Goal: Task Accomplishment & Management: Use online tool/utility

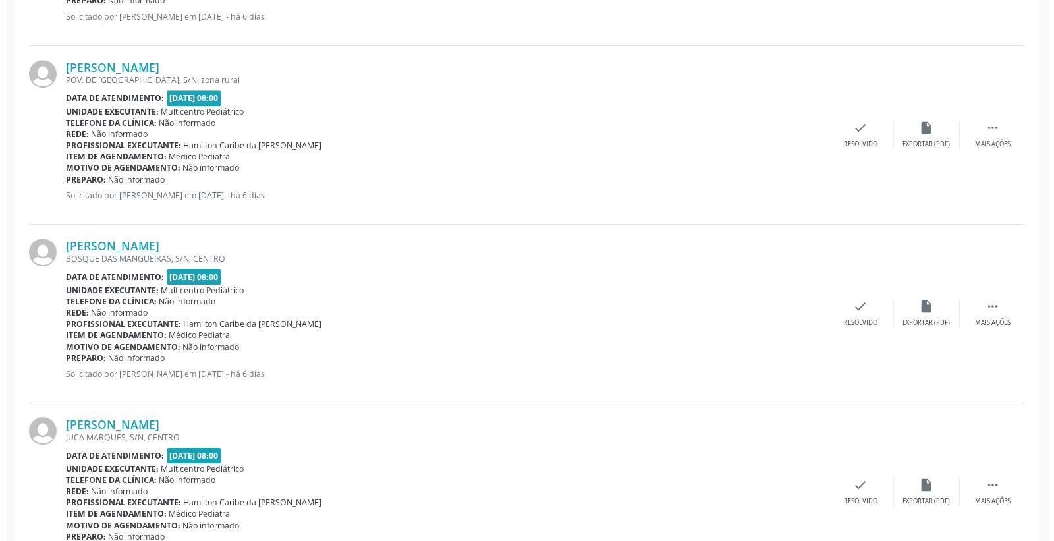
scroll to position [2590, 0]
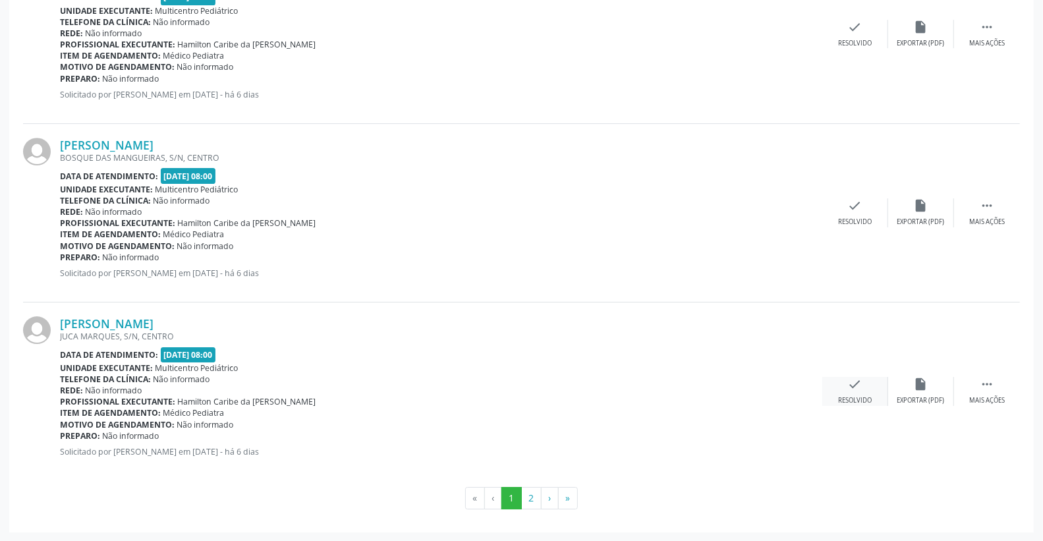
click at [849, 390] on icon "check" at bounding box center [855, 384] width 14 height 14
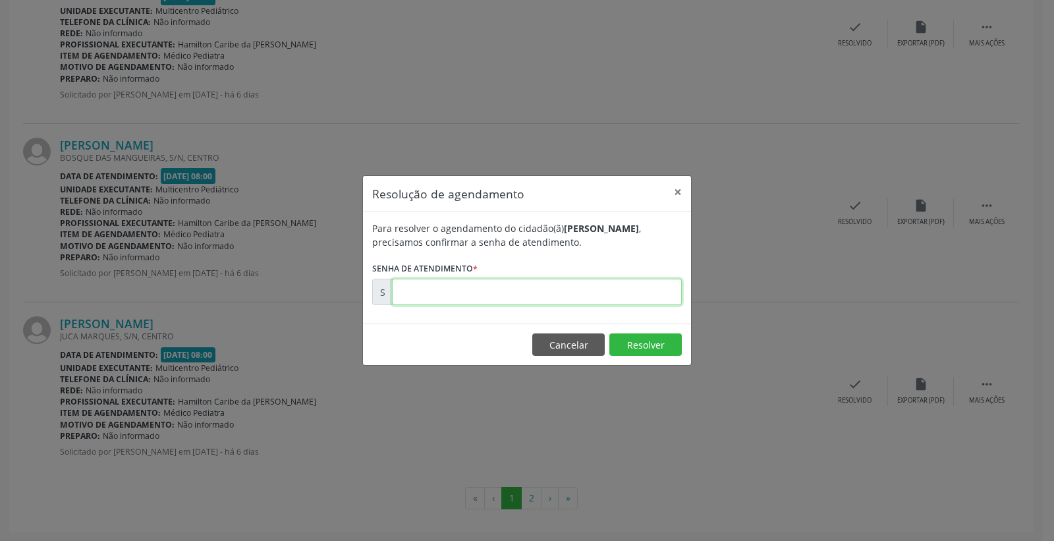
click at [605, 297] on input "text" at bounding box center [537, 292] width 290 height 26
type input "00176591"
click at [644, 345] on button "Resolver" at bounding box center [646, 344] width 72 height 22
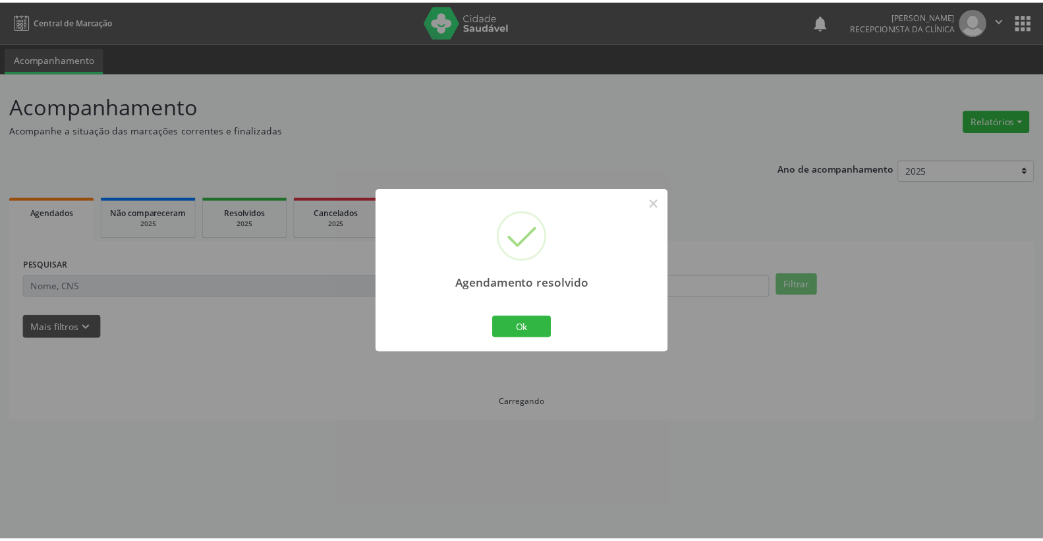
scroll to position [0, 0]
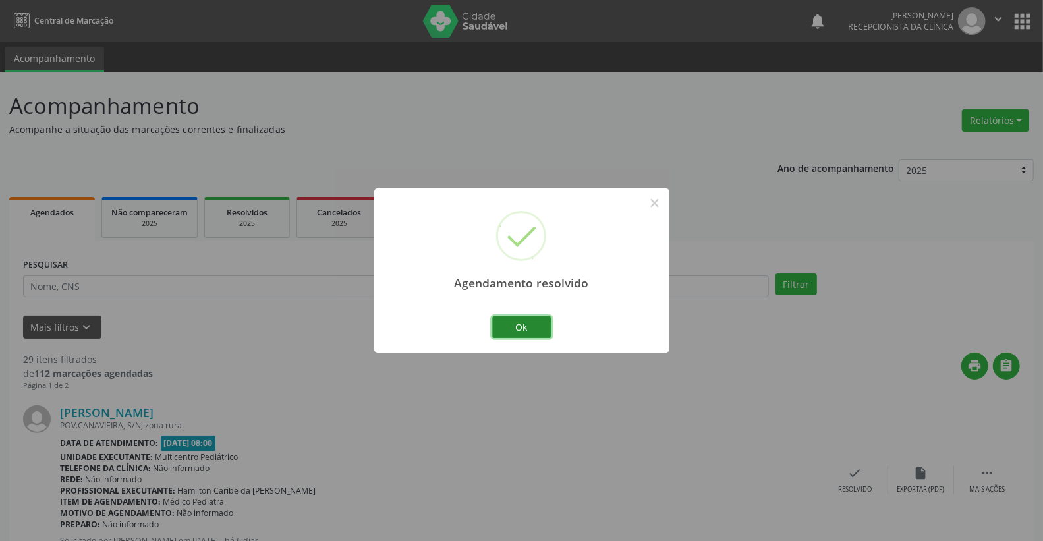
click at [532, 326] on button "Ok" at bounding box center [521, 327] width 59 height 22
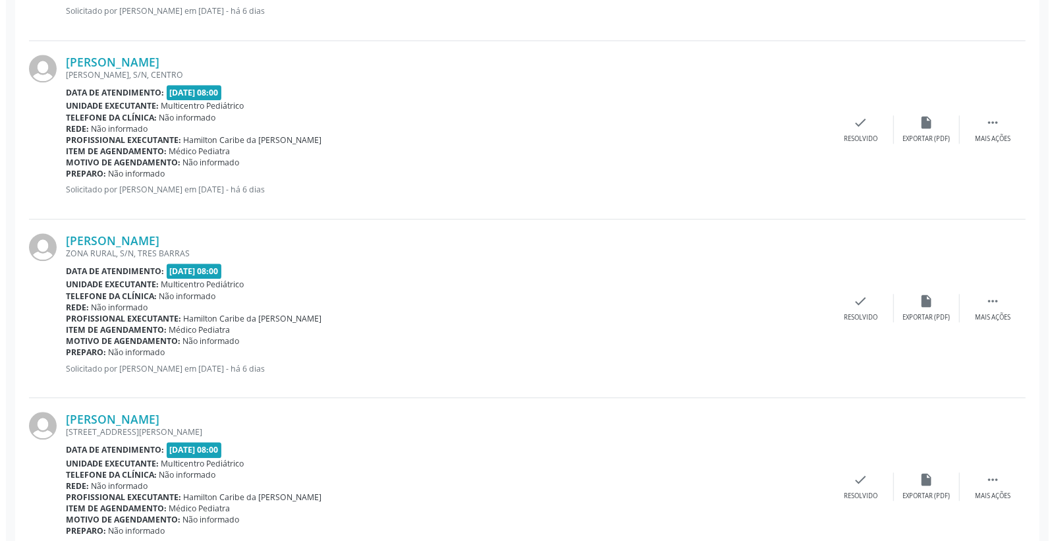
scroll to position [2050, 0]
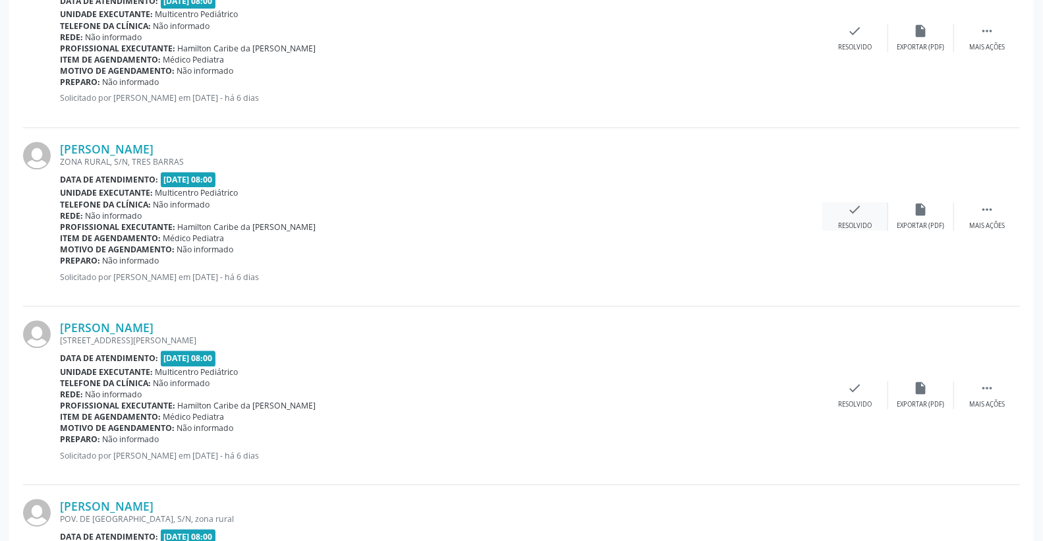
click at [857, 215] on icon "check" at bounding box center [855, 209] width 14 height 14
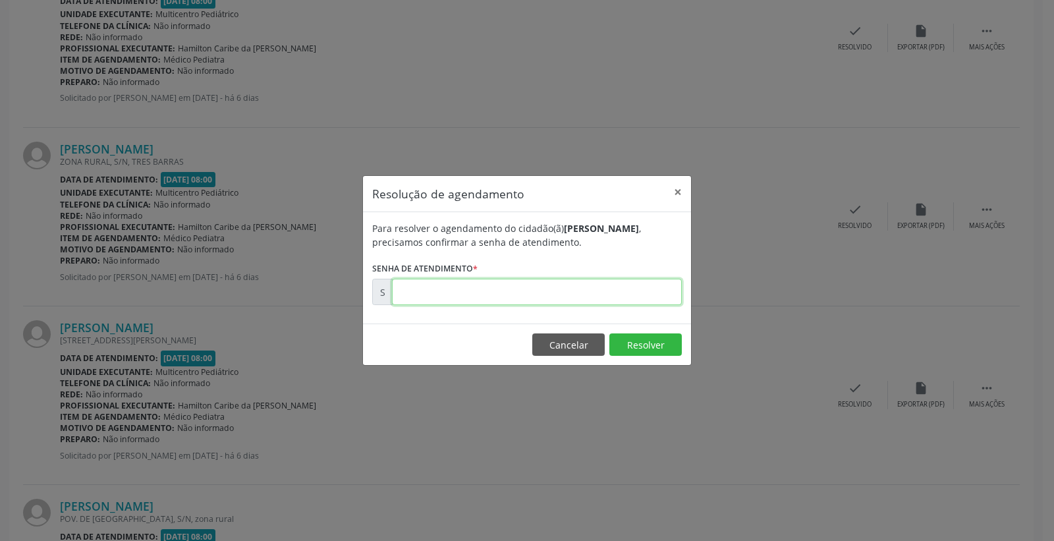
click at [634, 303] on input "text" at bounding box center [537, 292] width 290 height 26
type input "00176481"
click at [652, 347] on button "Resolver" at bounding box center [646, 344] width 72 height 22
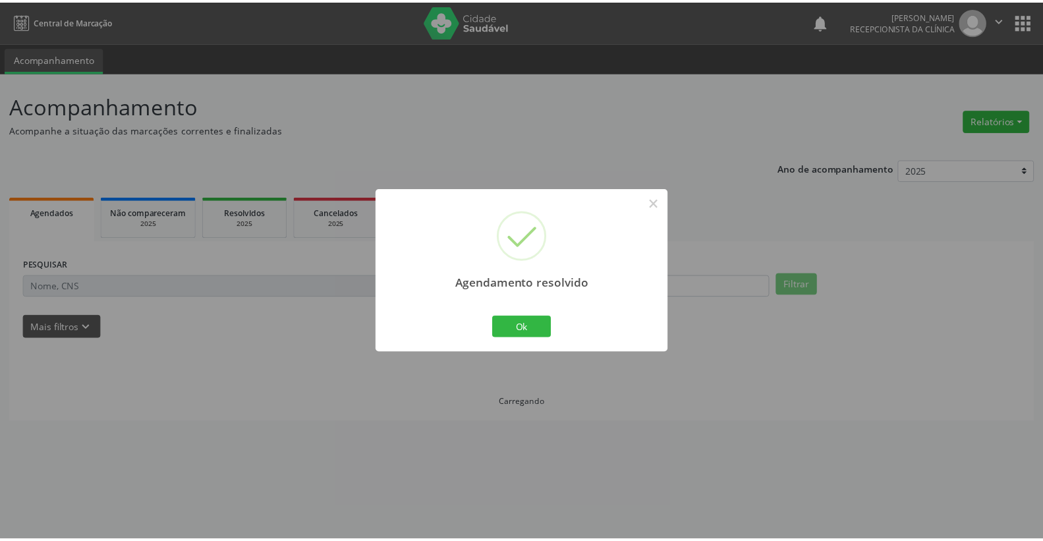
scroll to position [0, 0]
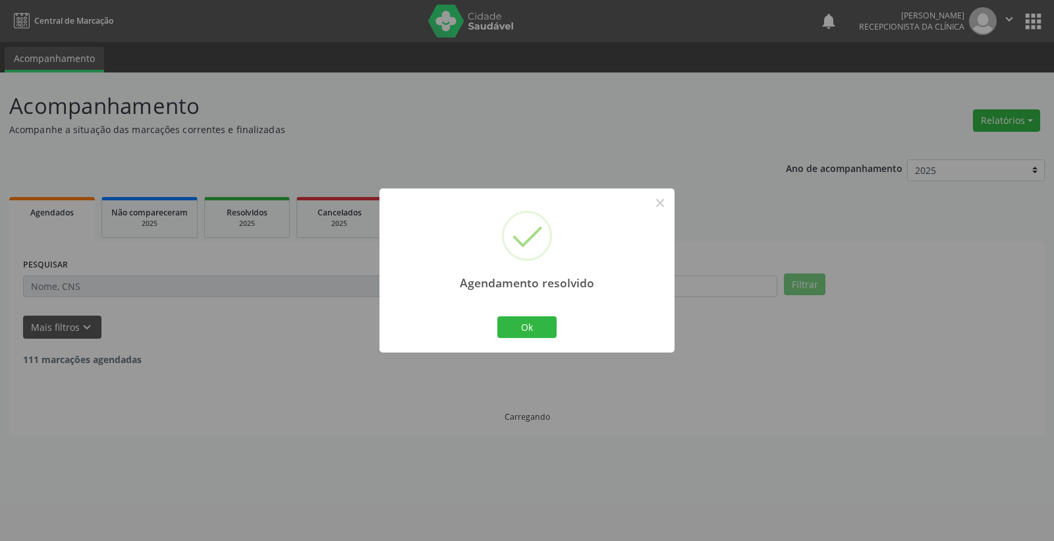
click at [560, 328] on div "Agendamento resolvido × Ok Cancel" at bounding box center [527, 270] width 295 height 164
click at [554, 328] on button "Ok" at bounding box center [527, 327] width 59 height 22
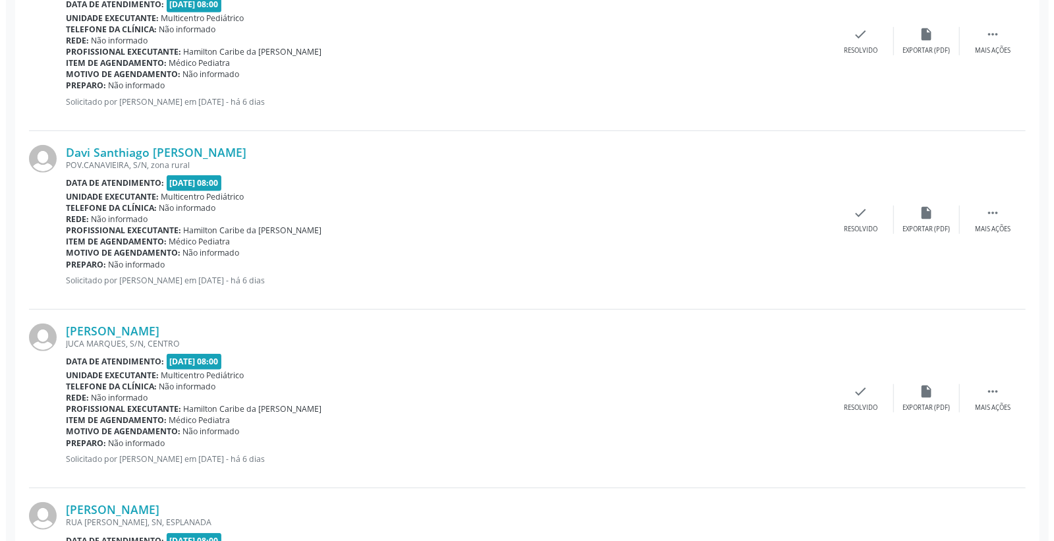
scroll to position [585, 0]
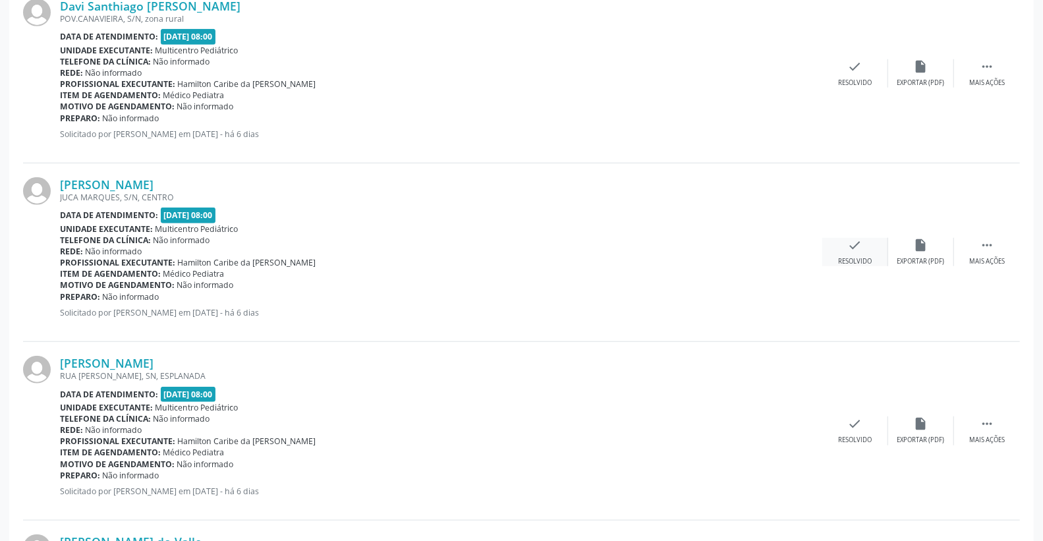
click at [860, 244] on icon "check" at bounding box center [855, 245] width 14 height 14
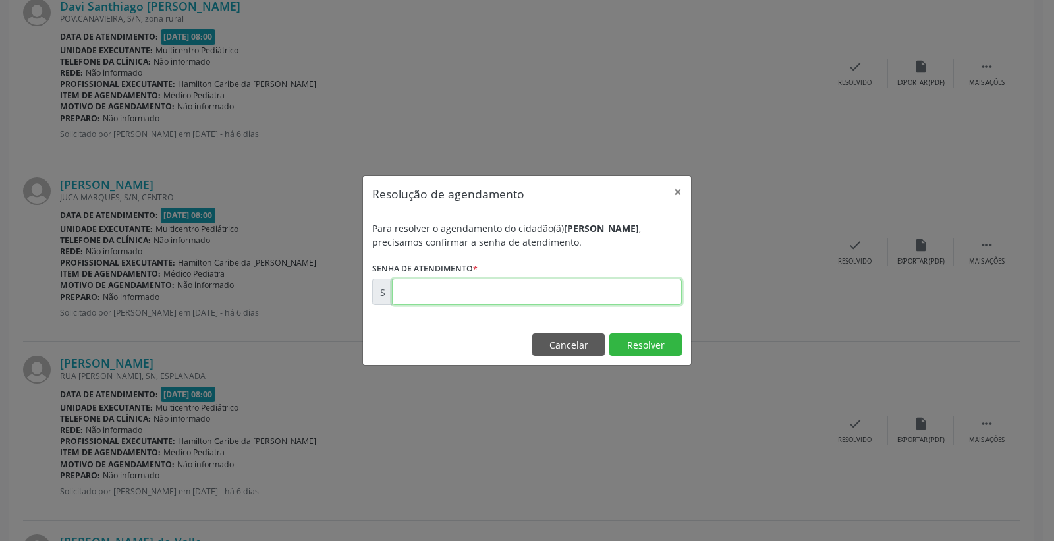
click at [594, 301] on input "text" at bounding box center [537, 292] width 290 height 26
type input "00176298"
click at [654, 344] on button "Resolver" at bounding box center [646, 344] width 72 height 22
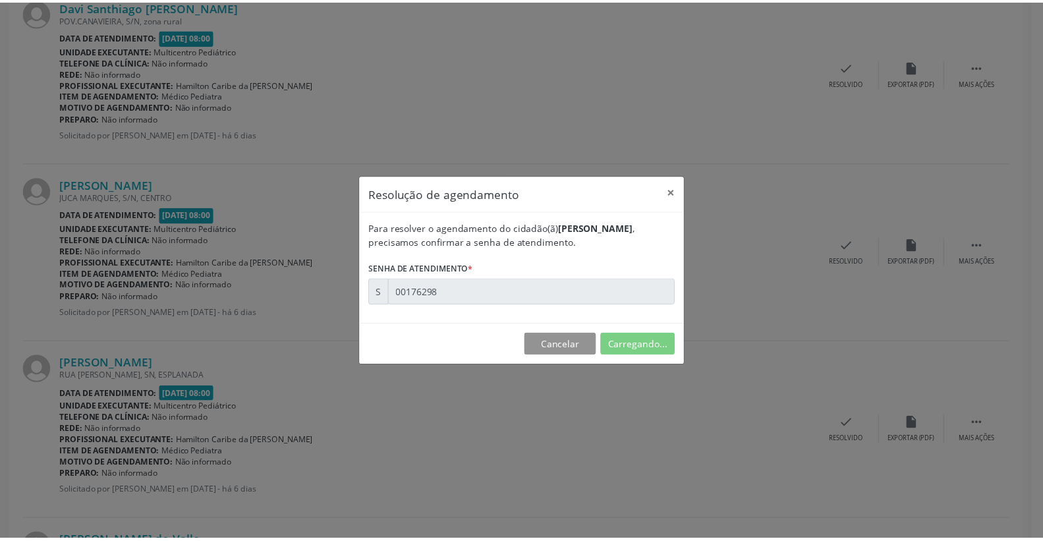
scroll to position [0, 0]
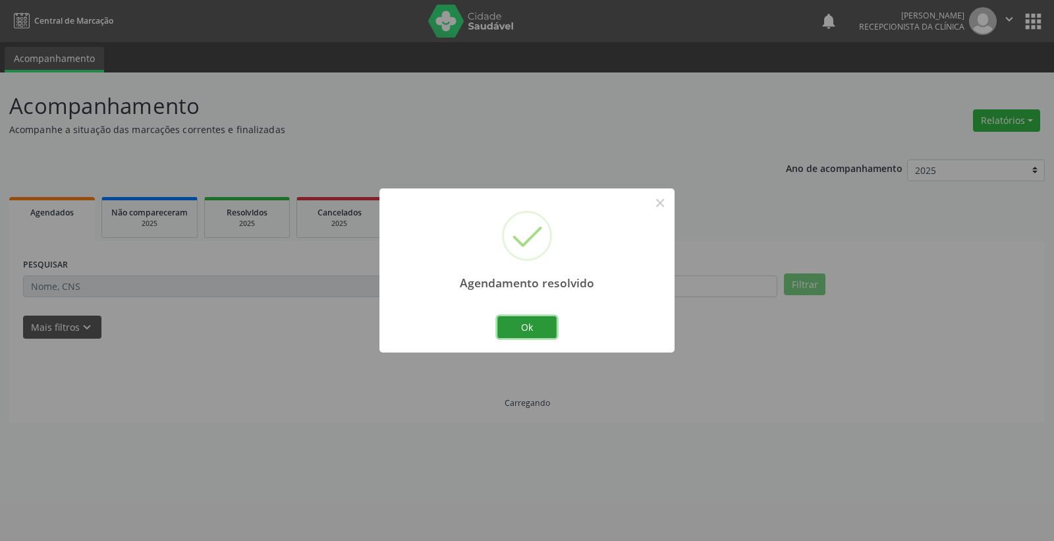
click at [532, 321] on button "Ok" at bounding box center [527, 327] width 59 height 22
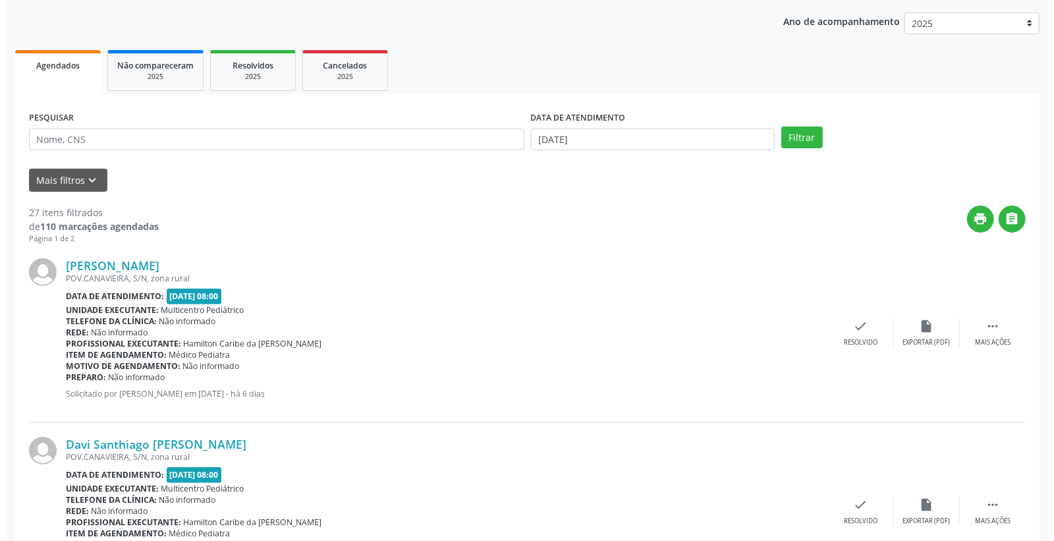
scroll to position [146, 0]
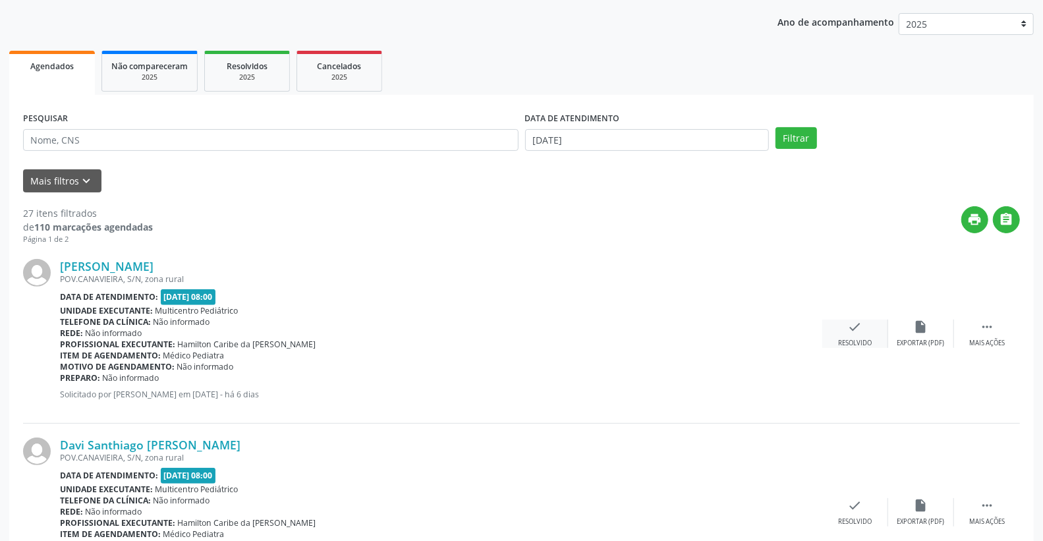
click at [849, 330] on icon "check" at bounding box center [855, 327] width 14 height 14
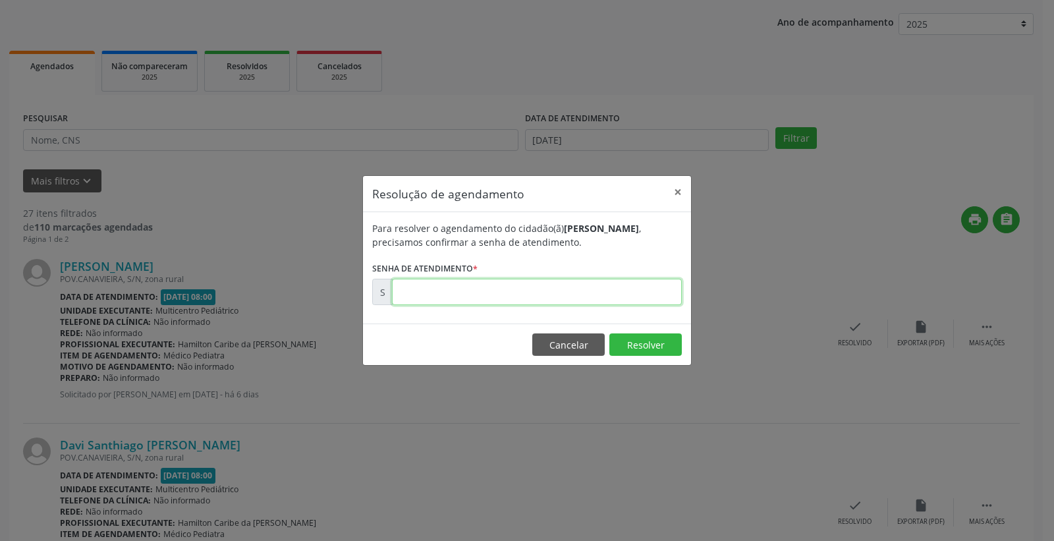
click at [571, 290] on input "text" at bounding box center [537, 292] width 290 height 26
type input "00176255"
click at [630, 332] on footer "Cancelar Resolver" at bounding box center [527, 345] width 328 height 42
click at [642, 353] on button "Resolver" at bounding box center [646, 344] width 72 height 22
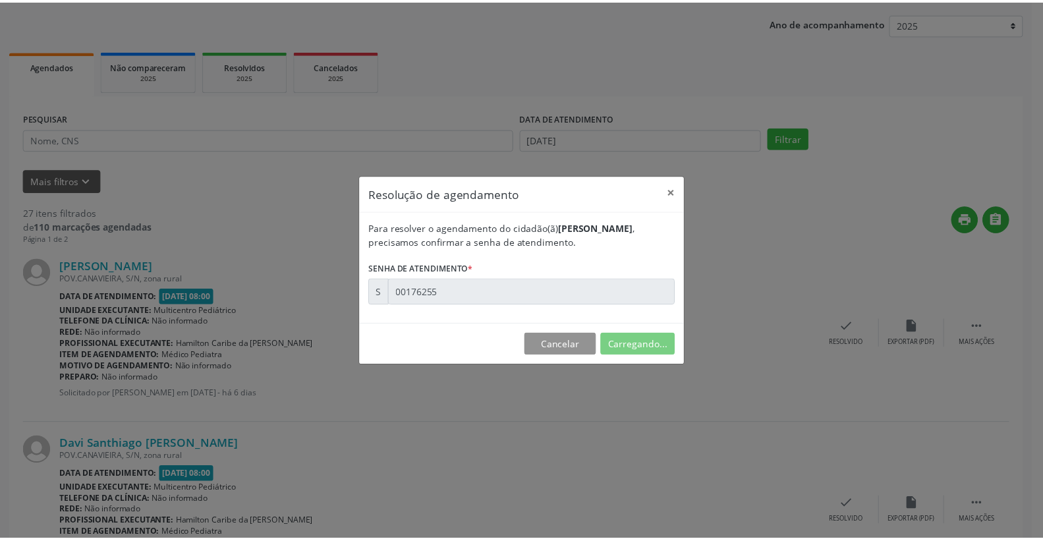
scroll to position [0, 0]
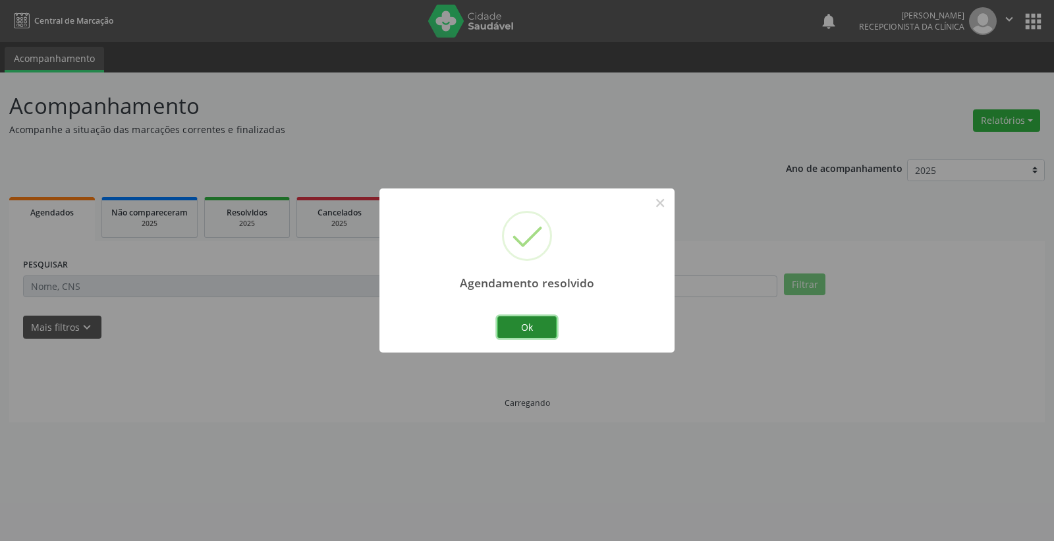
drag, startPoint x: 570, startPoint y: 316, endPoint x: 538, endPoint y: 327, distance: 33.3
click at [538, 327] on button "Ok" at bounding box center [527, 327] width 59 height 22
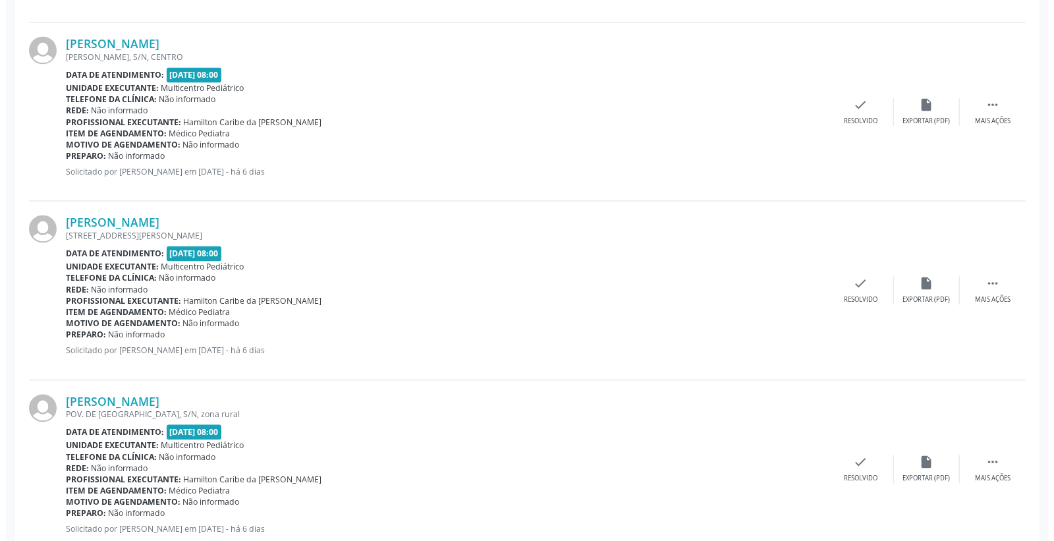
scroll to position [1611, 0]
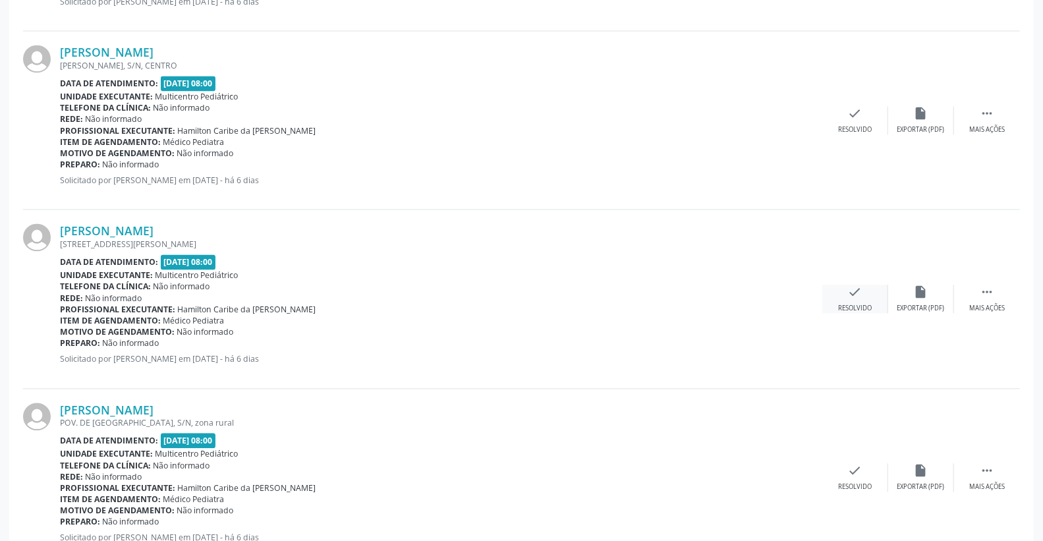
click at [850, 294] on div "check Resolvido" at bounding box center [855, 299] width 66 height 28
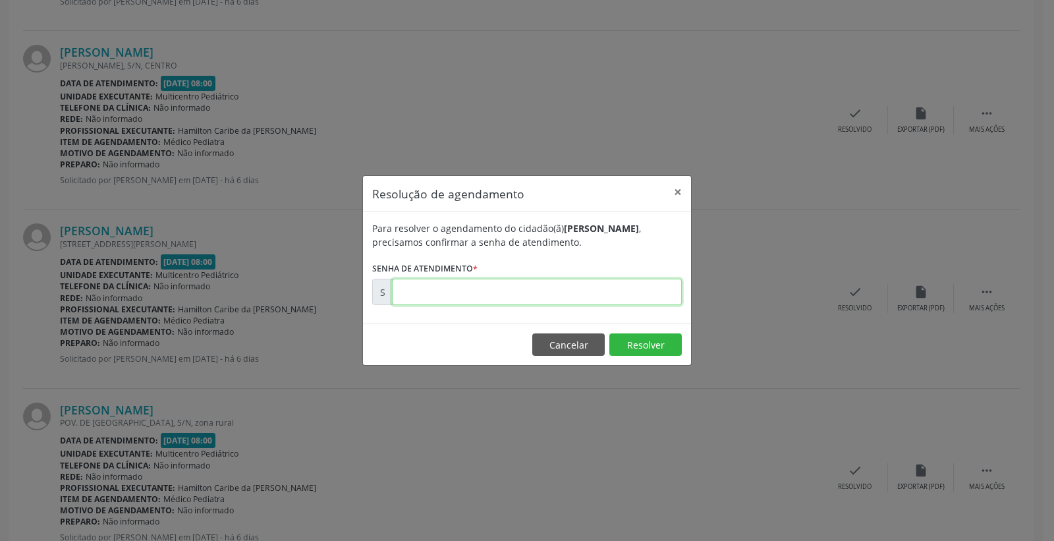
click at [631, 292] on input "text" at bounding box center [537, 292] width 290 height 26
type input "00176565"
click at [638, 346] on button "Resolver" at bounding box center [646, 344] width 72 height 22
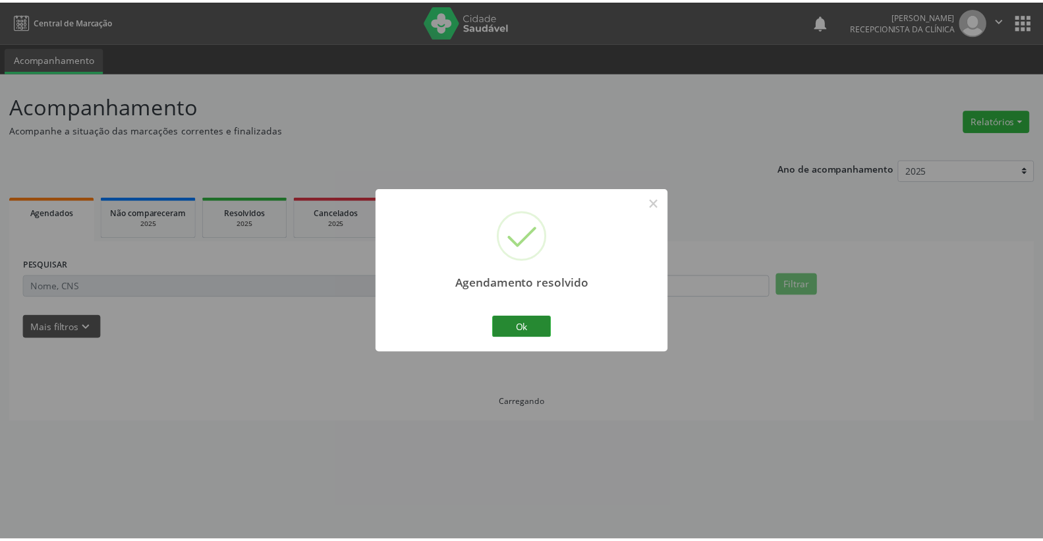
scroll to position [0, 0]
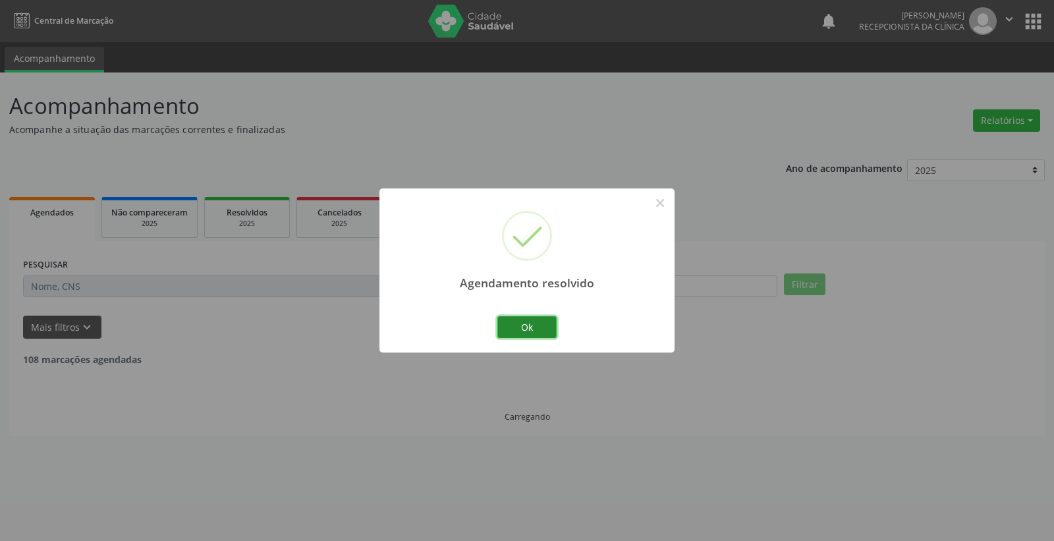
click at [546, 328] on button "Ok" at bounding box center [527, 327] width 59 height 22
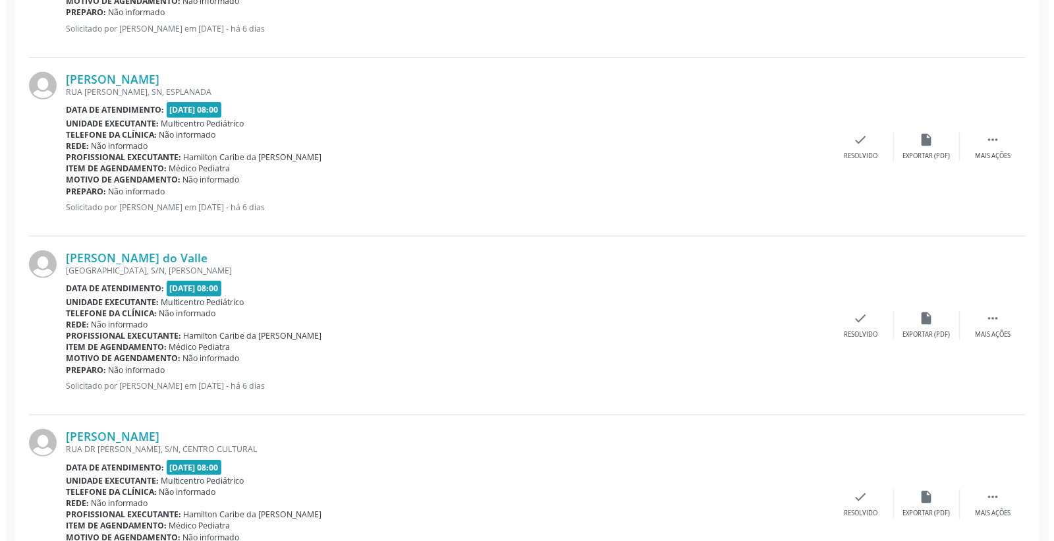
scroll to position [585, 0]
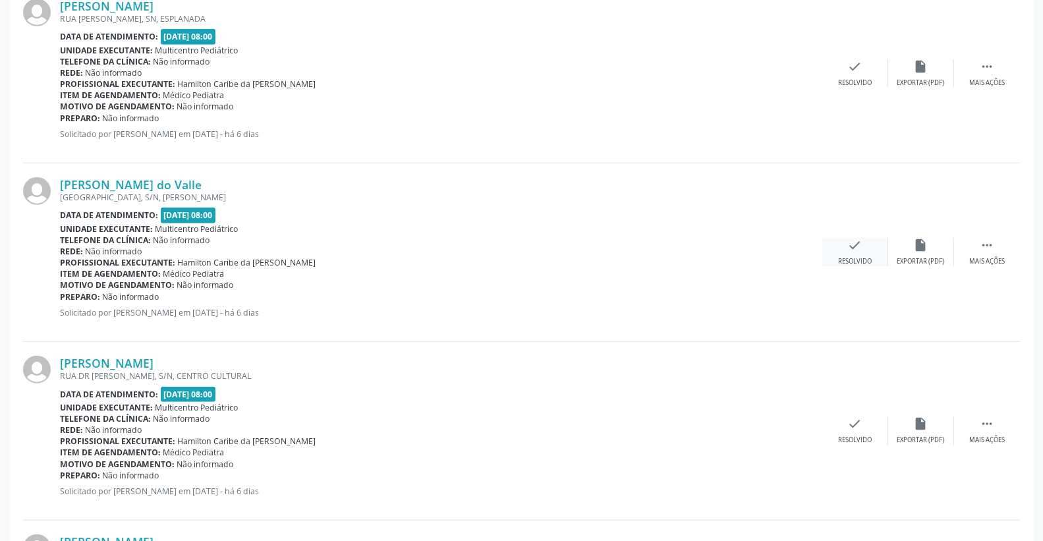
click at [861, 242] on icon "check" at bounding box center [855, 245] width 14 height 14
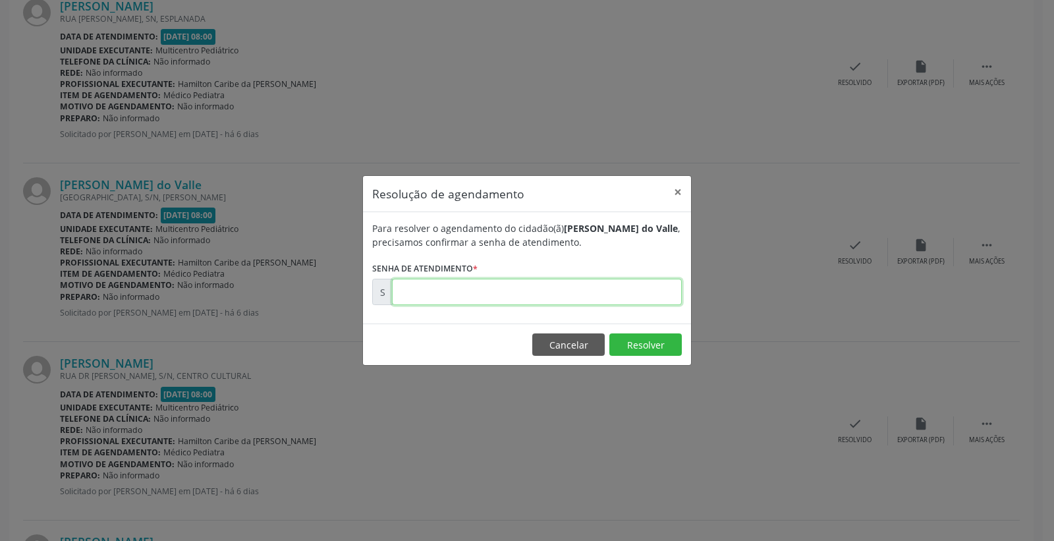
click at [617, 300] on input "text" at bounding box center [537, 292] width 290 height 26
type input "00176304"
click at [638, 344] on button "Resolver" at bounding box center [646, 344] width 72 height 22
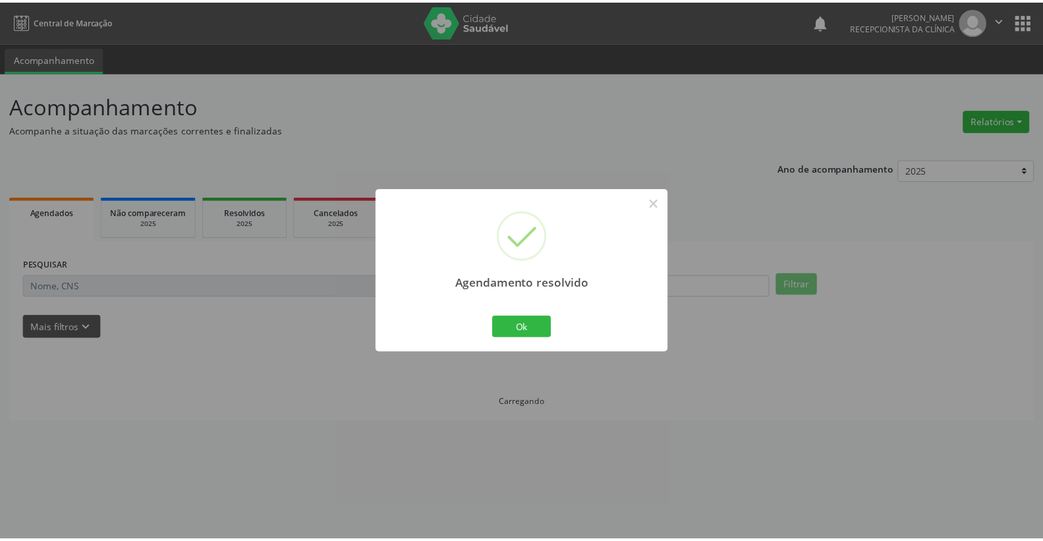
scroll to position [0, 0]
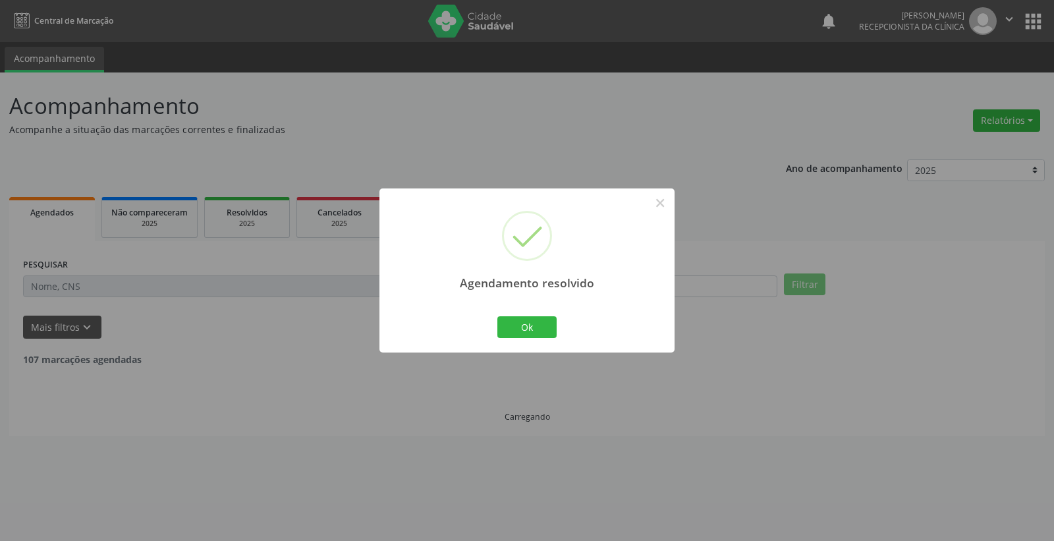
click at [557, 324] on div "Ok Cancel" at bounding box center [527, 327] width 65 height 28
click at [556, 324] on button "Ok" at bounding box center [527, 327] width 59 height 22
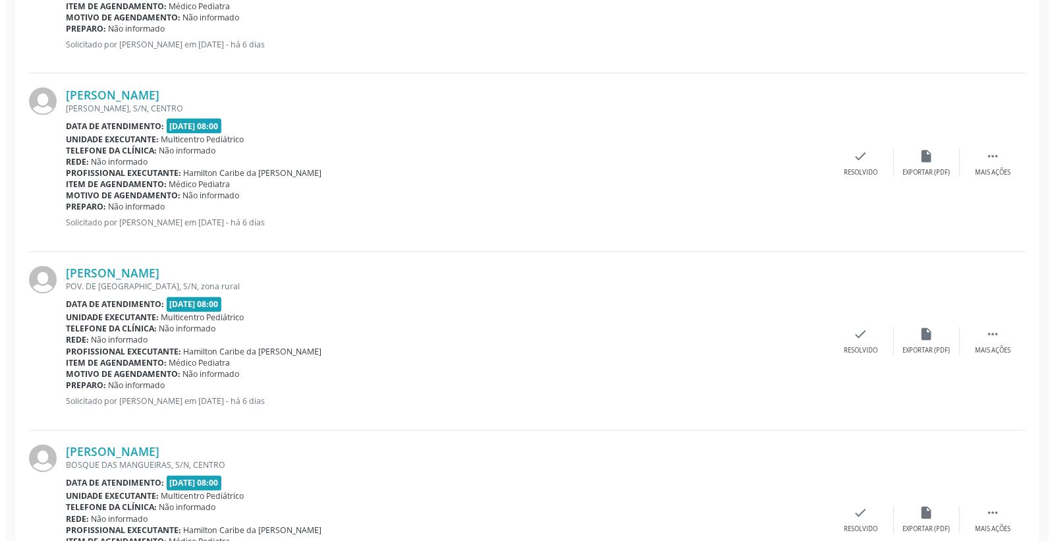
scroll to position [1391, 0]
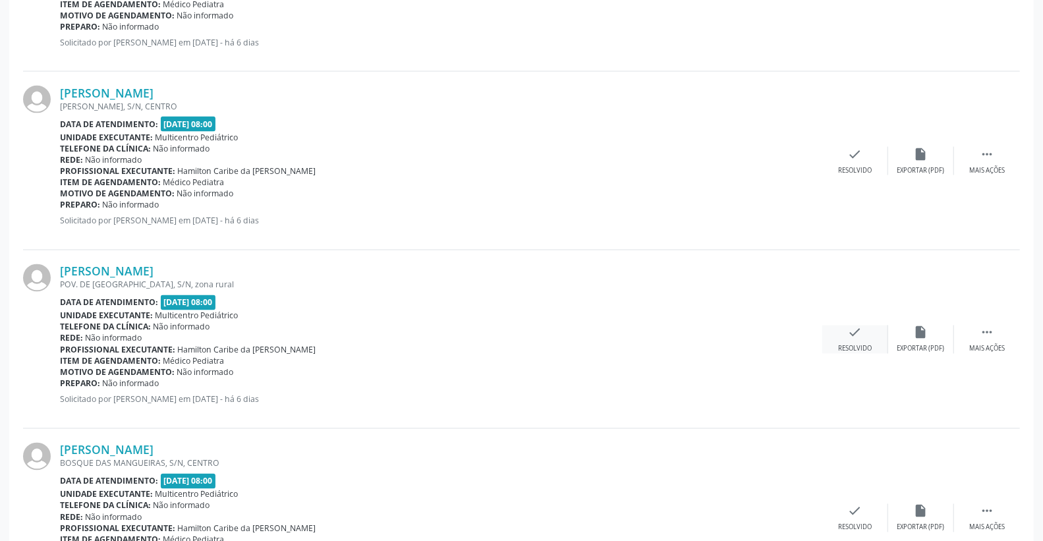
click at [862, 339] on div "check Resolvido" at bounding box center [855, 340] width 66 height 28
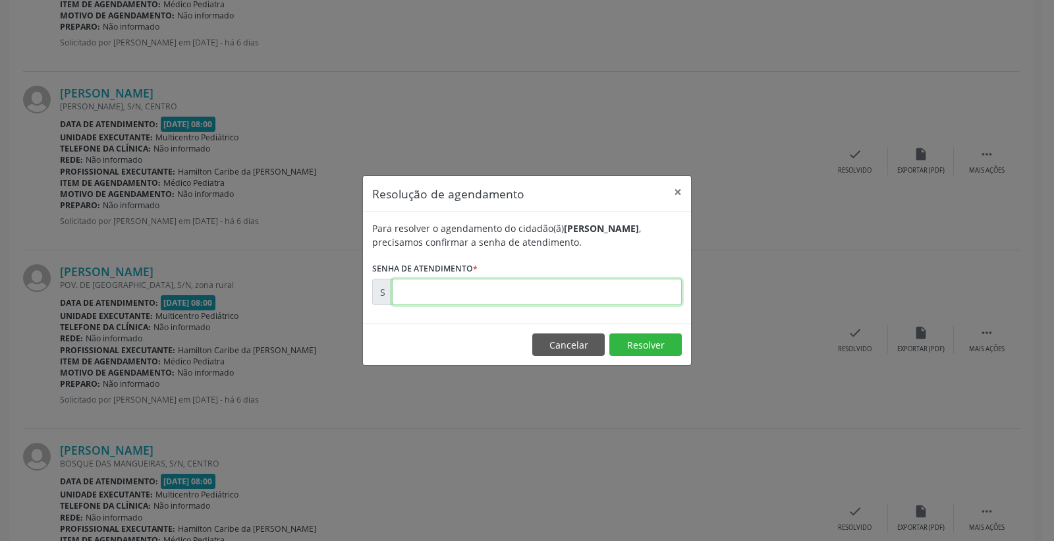
click at [617, 291] on input "text" at bounding box center [537, 292] width 290 height 26
type input "00176576"
click at [644, 345] on button "Resolver" at bounding box center [646, 344] width 72 height 22
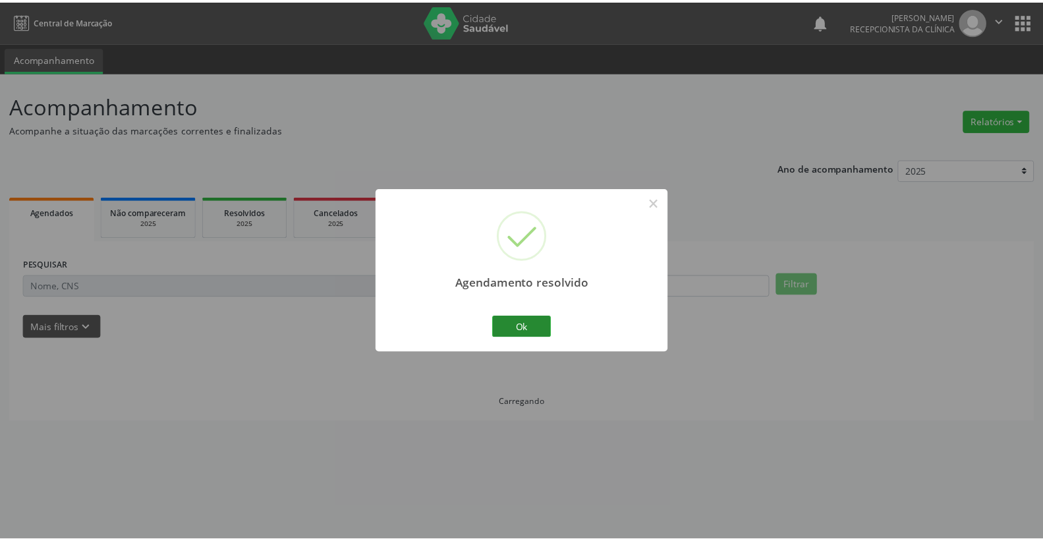
scroll to position [0, 0]
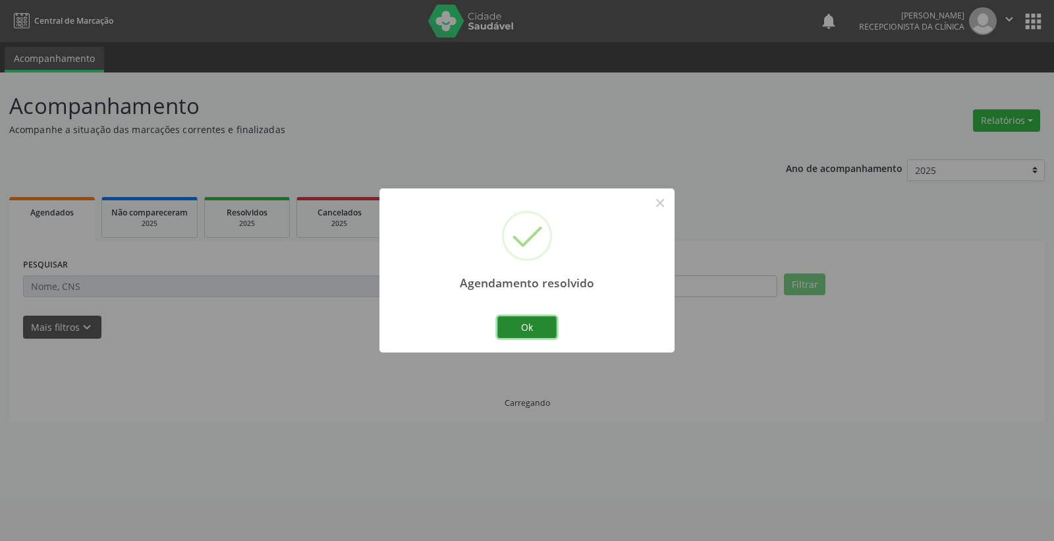
click at [531, 328] on button "Ok" at bounding box center [527, 327] width 59 height 22
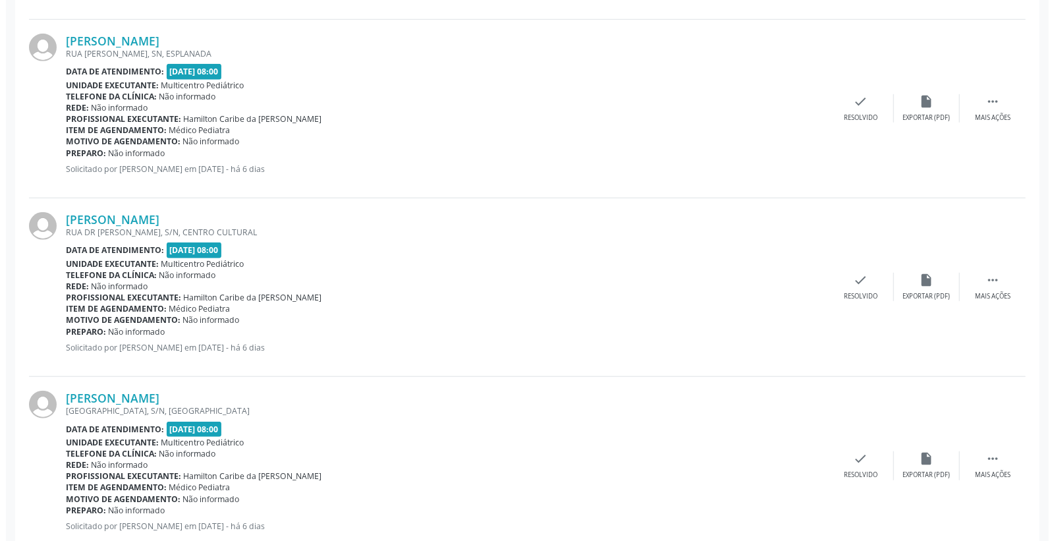
scroll to position [659, 0]
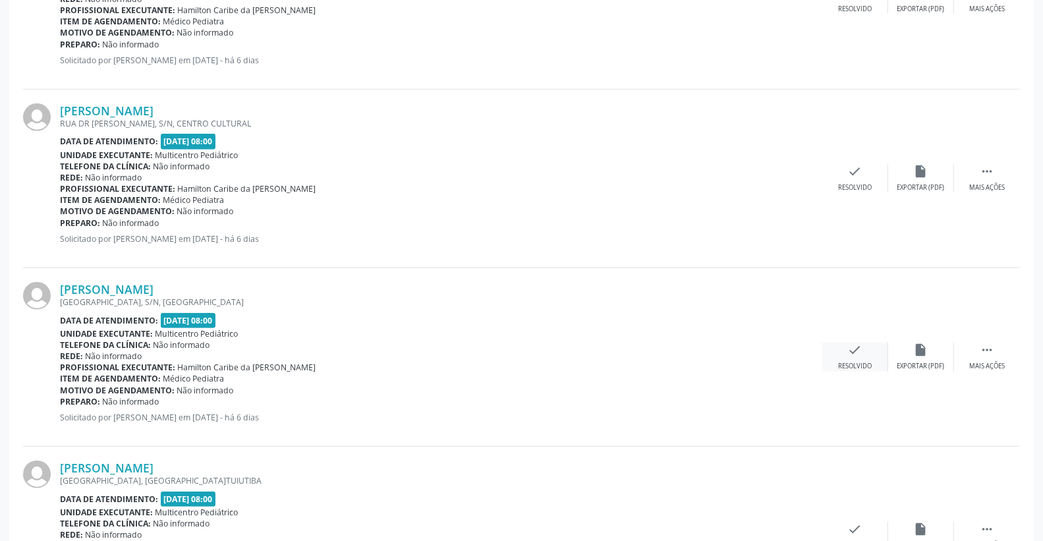
click at [849, 346] on div "check Resolvido" at bounding box center [855, 357] width 66 height 28
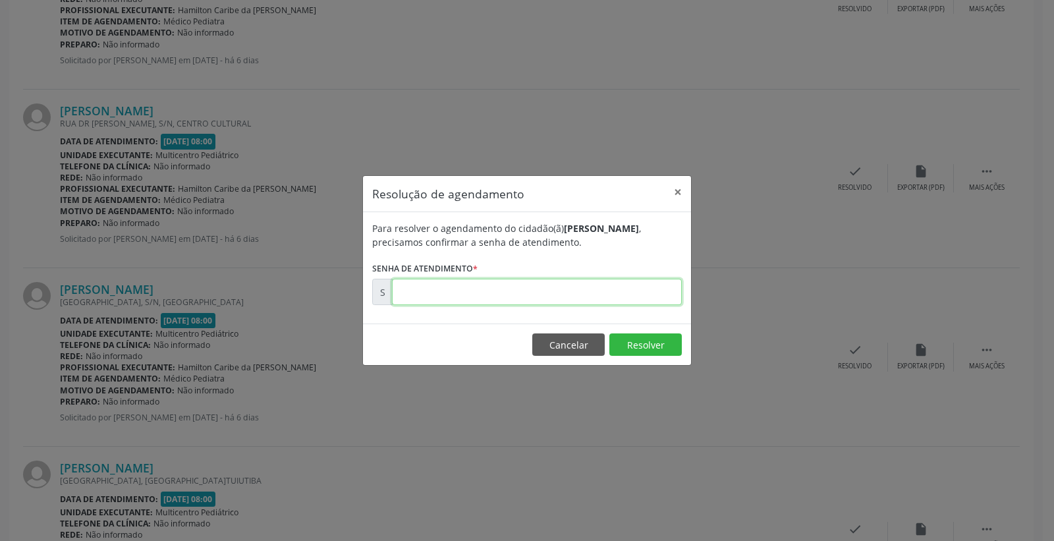
click at [622, 295] on input "text" at bounding box center [537, 292] width 290 height 26
type input "00176314"
click at [633, 347] on button "Resolver" at bounding box center [646, 344] width 72 height 22
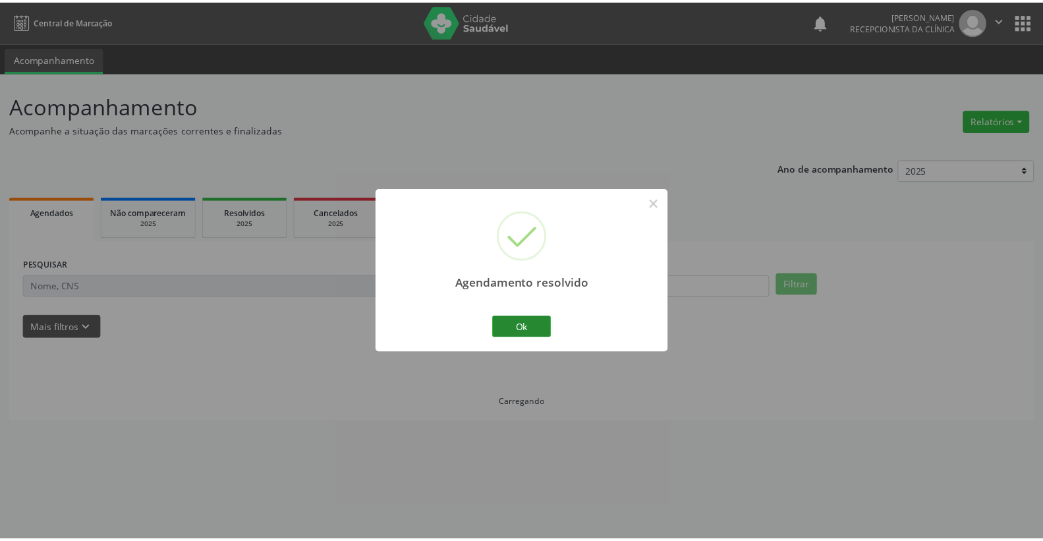
scroll to position [0, 0]
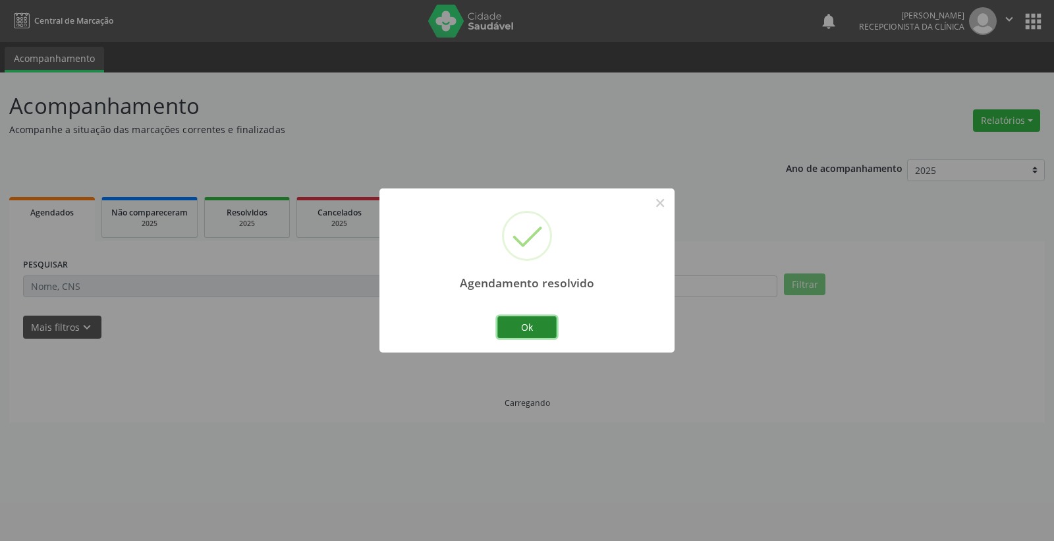
click at [515, 327] on button "Ok" at bounding box center [527, 327] width 59 height 22
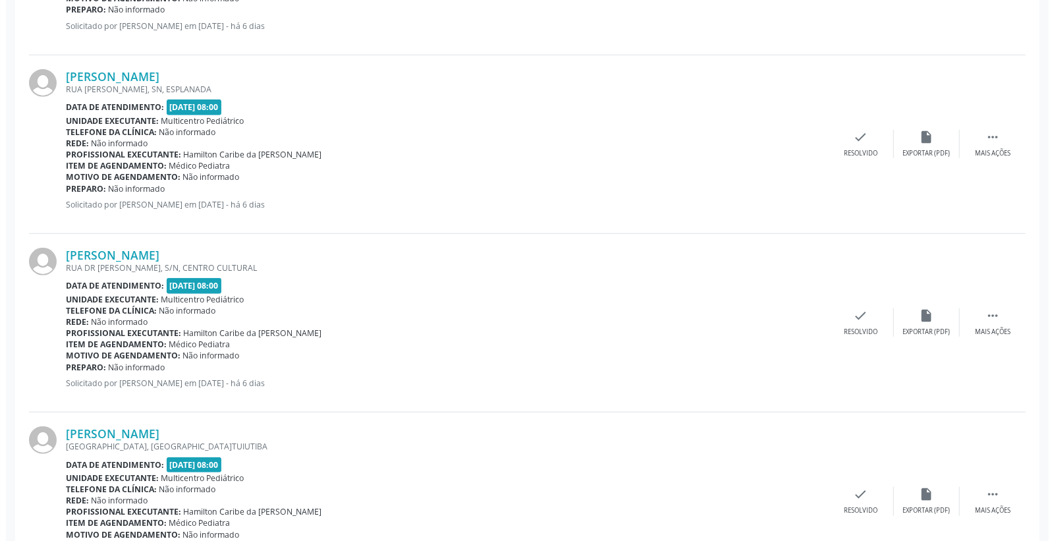
scroll to position [732, 0]
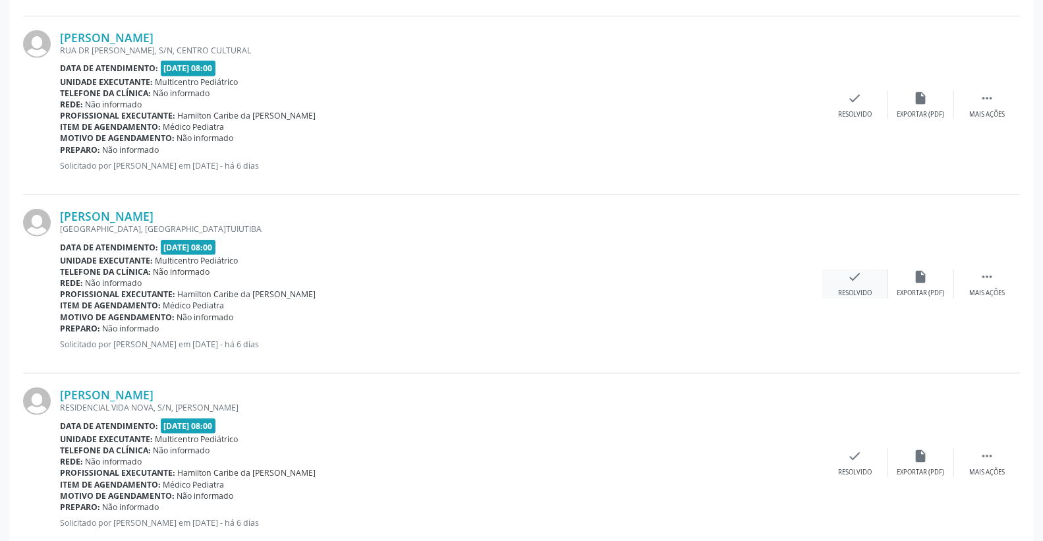
click at [851, 271] on icon "check" at bounding box center [855, 277] width 14 height 14
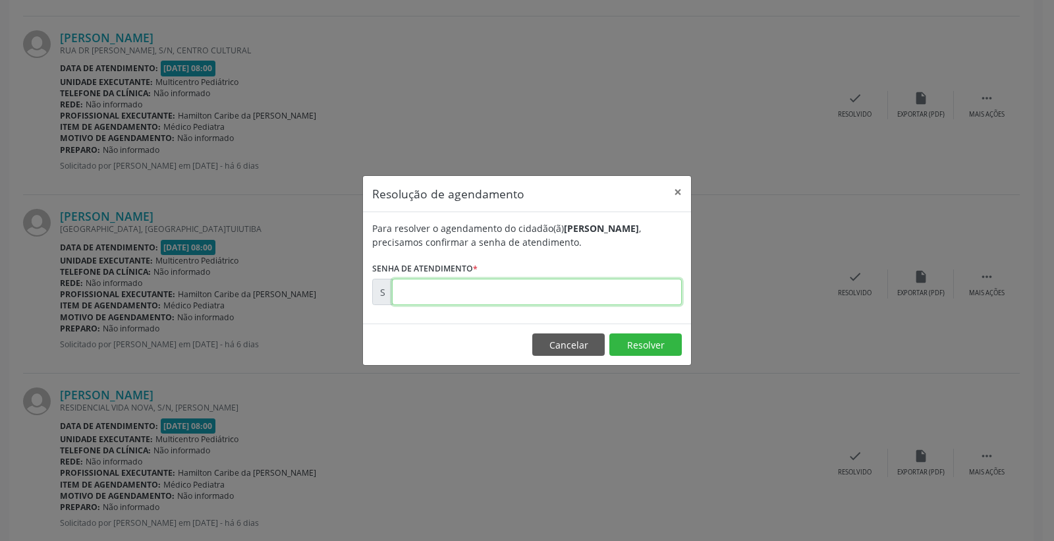
click at [633, 292] on input "text" at bounding box center [537, 292] width 290 height 26
type input "00176349"
click at [646, 347] on button "Resolver" at bounding box center [646, 344] width 72 height 22
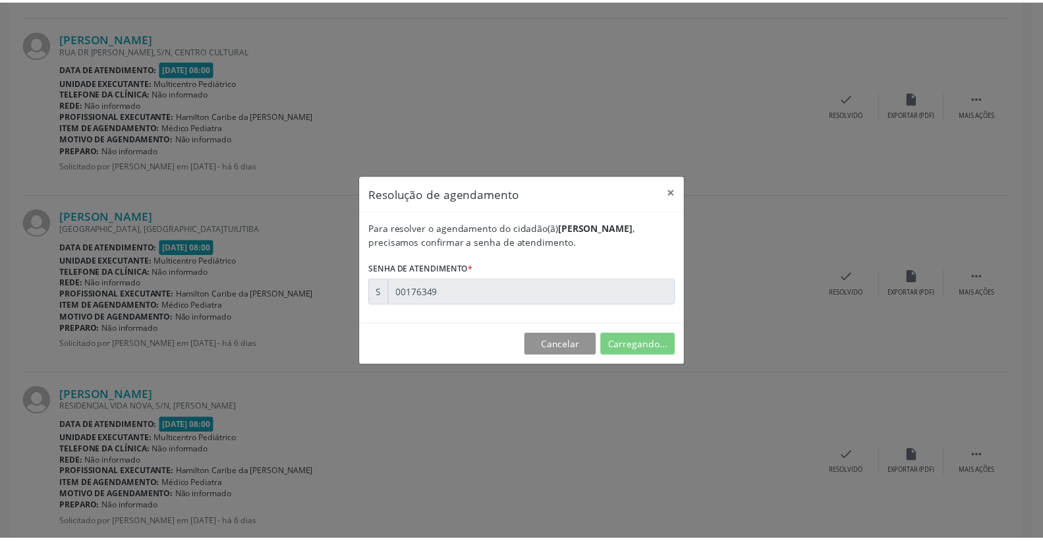
scroll to position [0, 0]
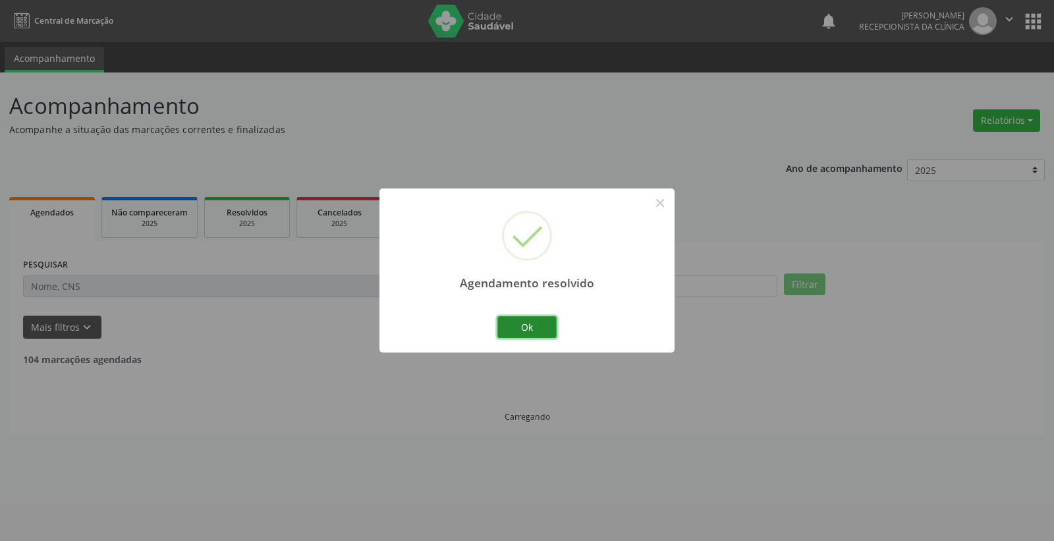
click at [548, 326] on button "Ok" at bounding box center [527, 327] width 59 height 22
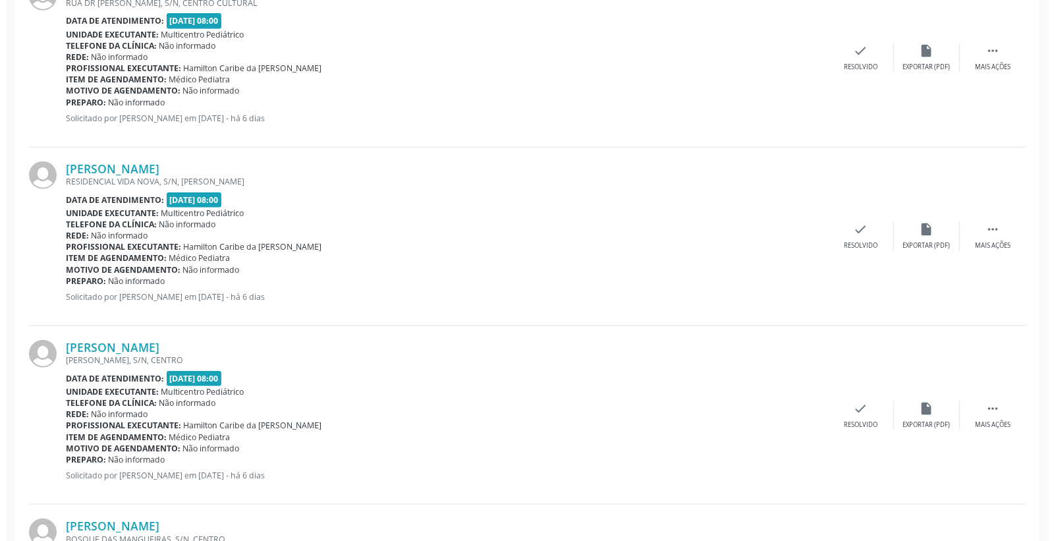
scroll to position [805, 0]
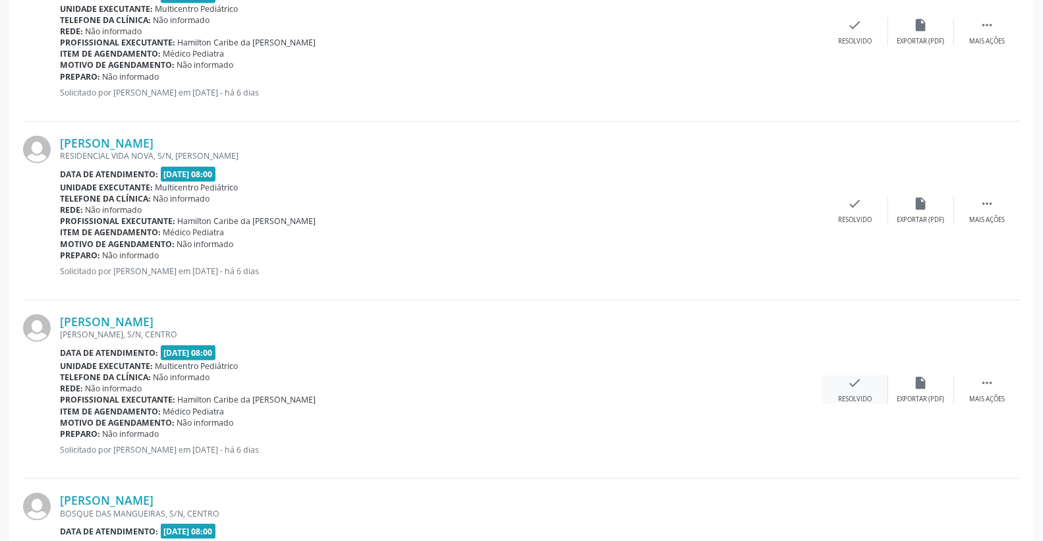
click at [870, 391] on div "check Resolvido" at bounding box center [855, 390] width 66 height 28
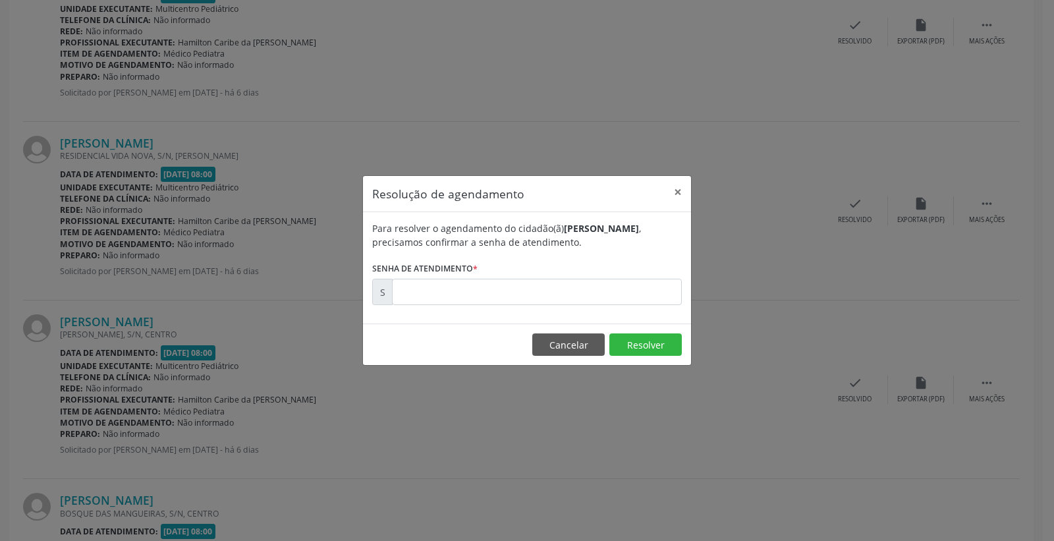
click at [590, 307] on div "Para resolver o agendamento do cidadão(ã) [PERSON_NAME] , precisamos confirmar …" at bounding box center [527, 267] width 328 height 111
click at [590, 303] on input "text" at bounding box center [537, 292] width 290 height 26
type input "00176459"
click at [641, 346] on button "Resolver" at bounding box center [646, 344] width 72 height 22
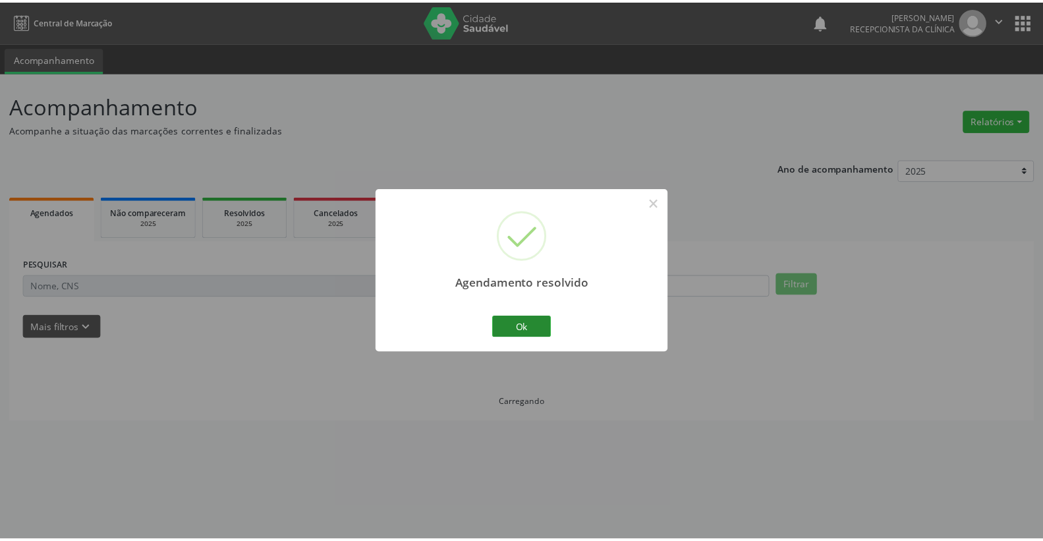
scroll to position [0, 0]
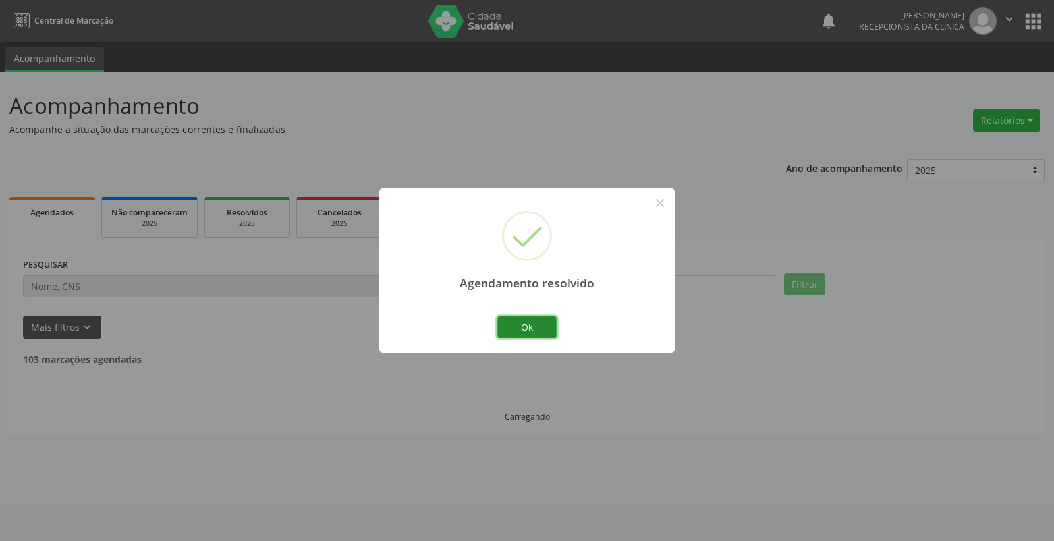
click at [536, 319] on button "Ok" at bounding box center [527, 327] width 59 height 22
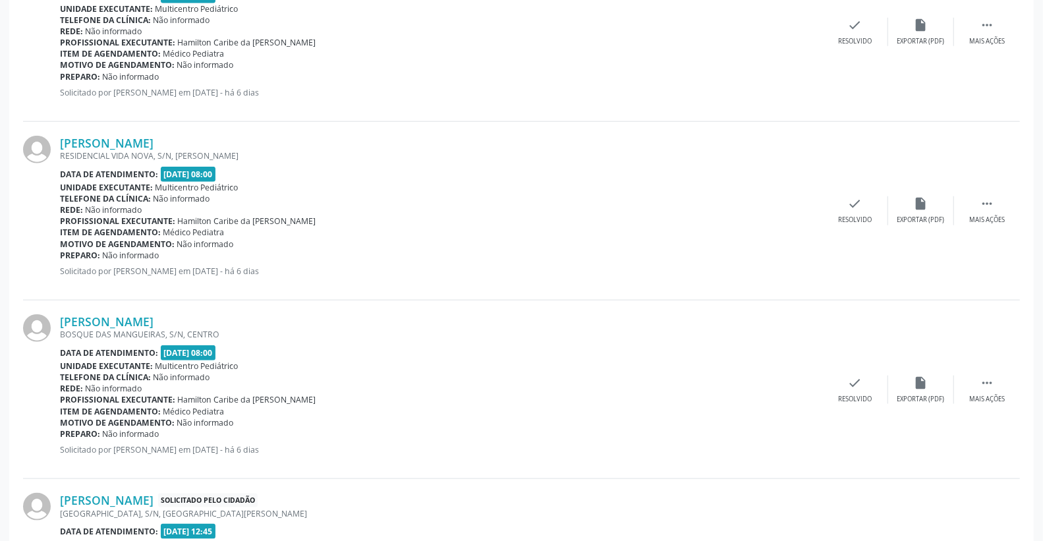
scroll to position [512, 0]
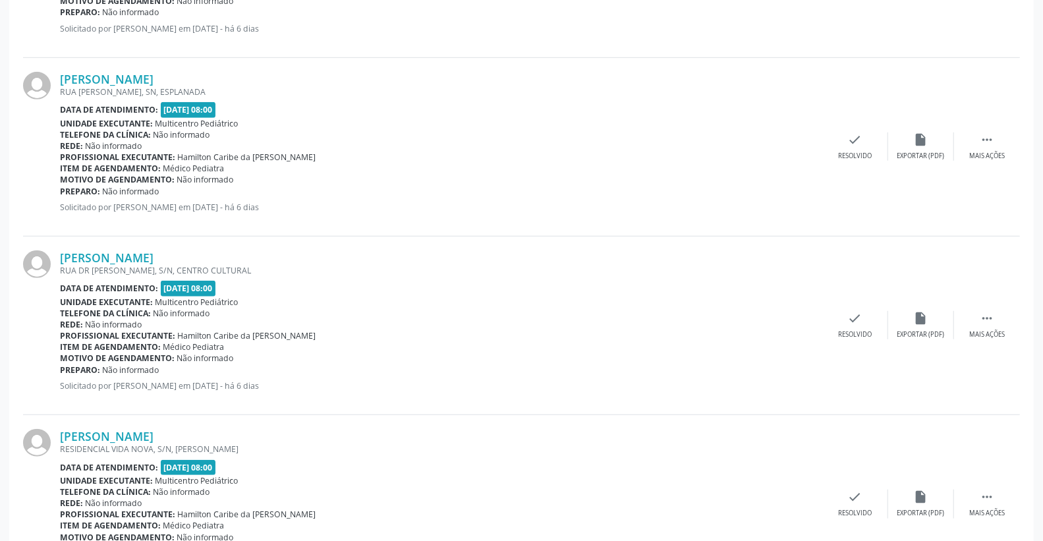
click at [340, 255] on div "[PERSON_NAME]" at bounding box center [441, 257] width 762 height 14
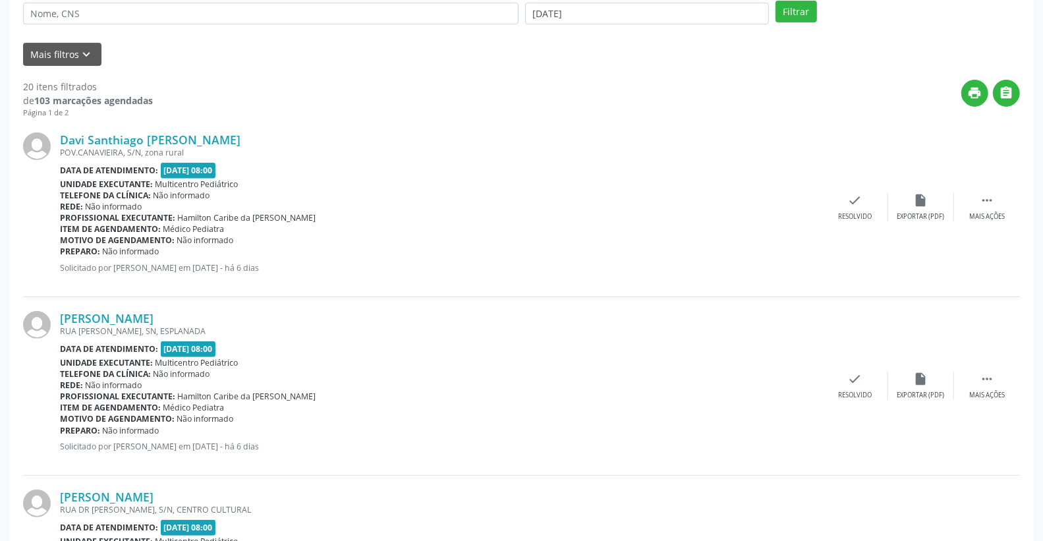
scroll to position [219, 0]
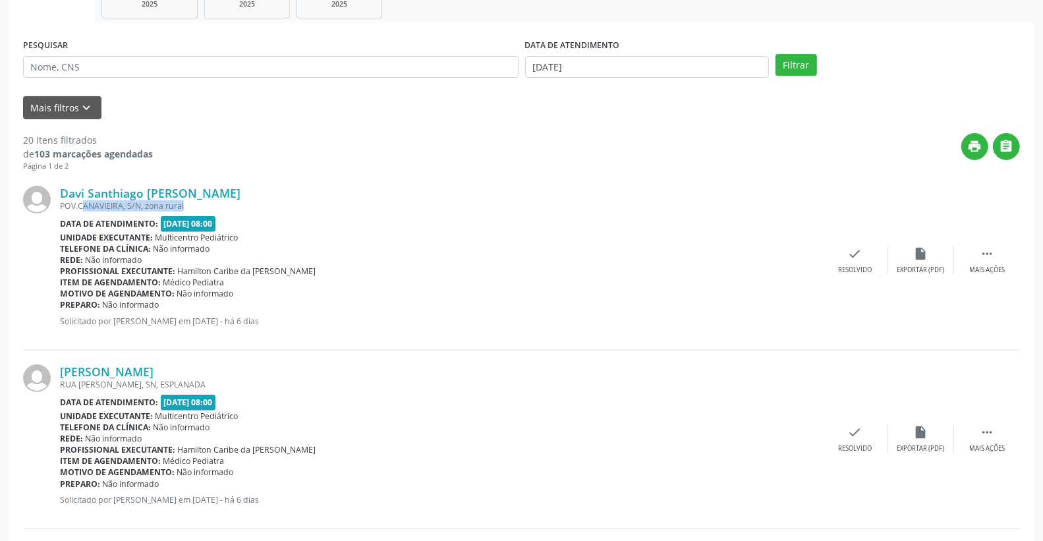
drag, startPoint x: 67, startPoint y: 201, endPoint x: 176, endPoint y: 201, distance: 108.7
click at [174, 202] on div "POV.CANAVIEIRA, S/N, zona rural" at bounding box center [441, 205] width 762 height 11
click at [446, 291] on div "Motivo de agendamento: Não informado" at bounding box center [441, 293] width 762 height 11
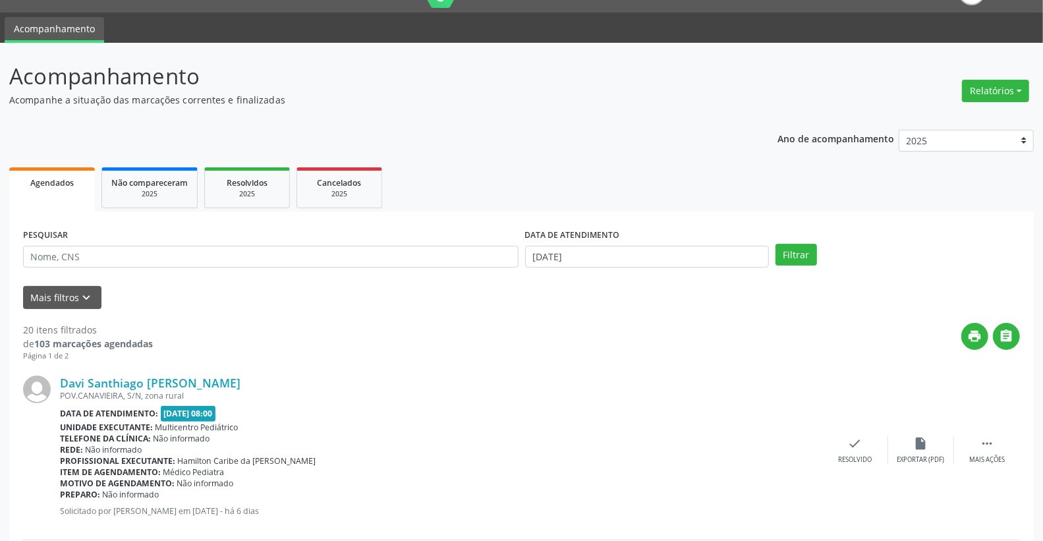
scroll to position [0, 0]
